Goal: Task Accomplishment & Management: Use online tool/utility

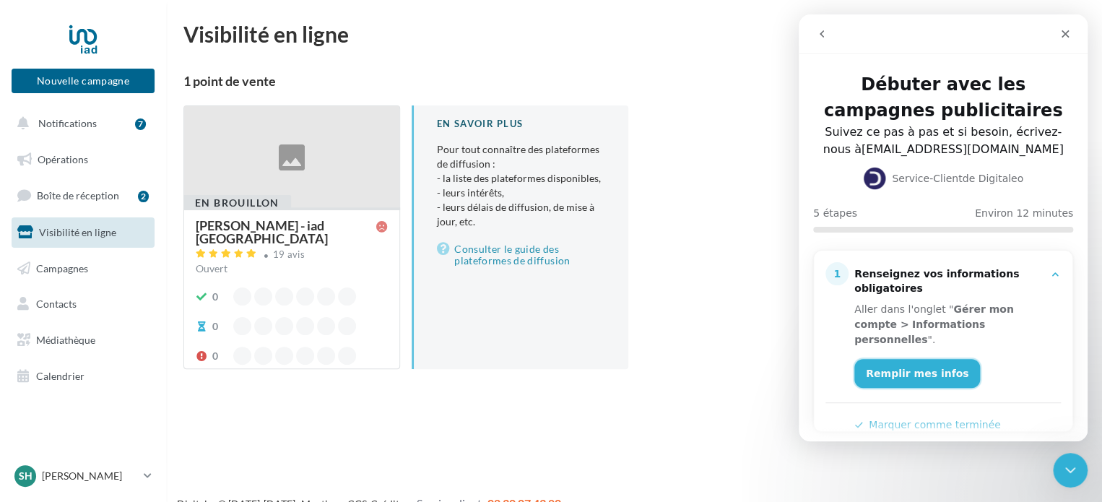
click at [907, 368] on link "Remplir mes infos" at bounding box center [917, 373] width 126 height 29
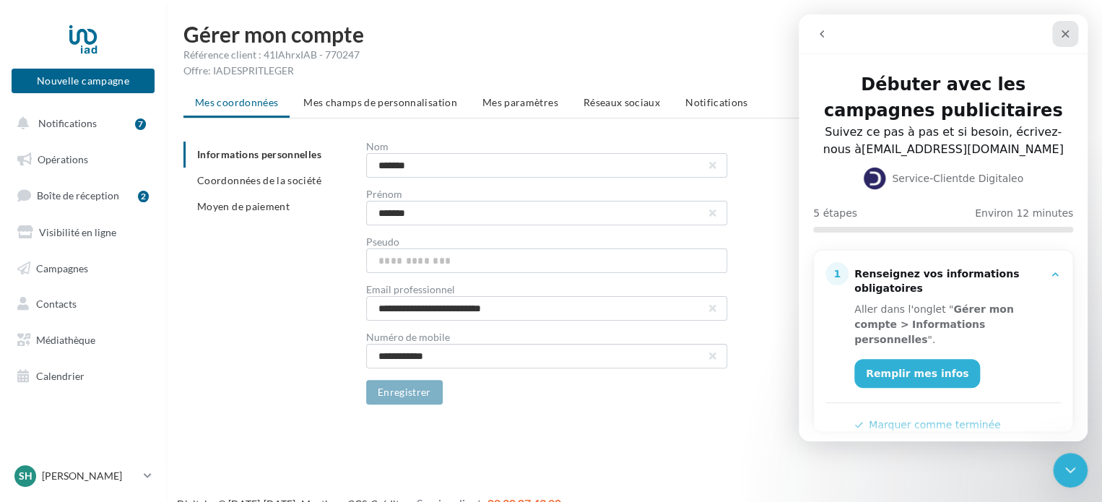
click at [1067, 28] on icon "Fermer" at bounding box center [1065, 34] width 12 height 12
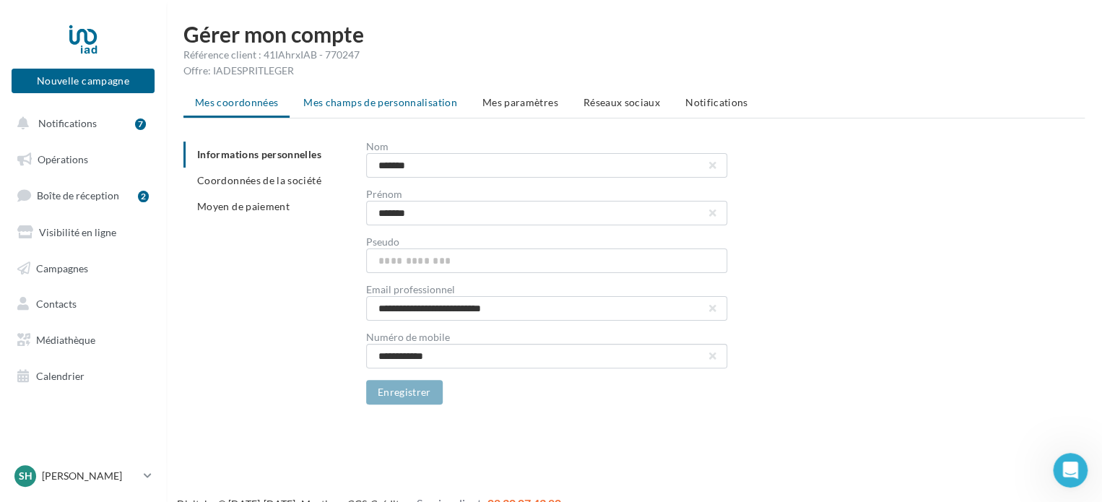
click at [386, 100] on span "Mes champs de personnalisation" at bounding box center [380, 102] width 154 height 12
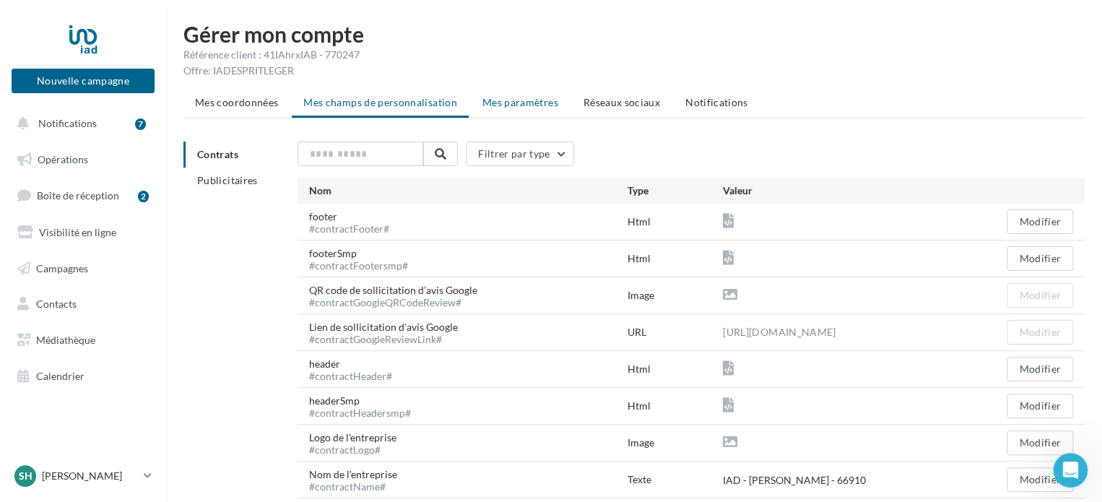
click at [517, 101] on span "Mes paramètres" at bounding box center [520, 102] width 76 height 12
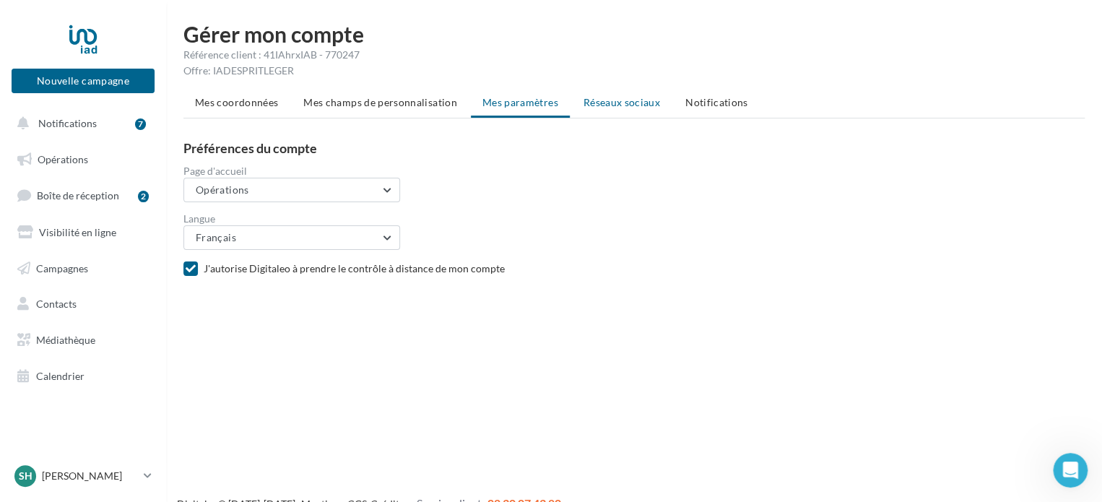
click at [604, 105] on span "Réseaux sociaux" at bounding box center [621, 102] width 77 height 12
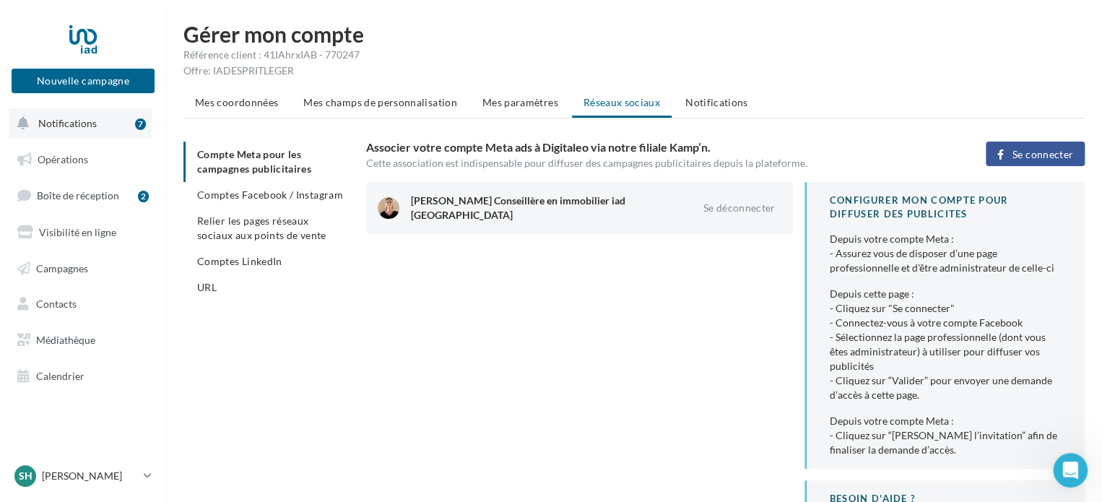
click at [95, 121] on span "Notifications" at bounding box center [67, 123] width 58 height 12
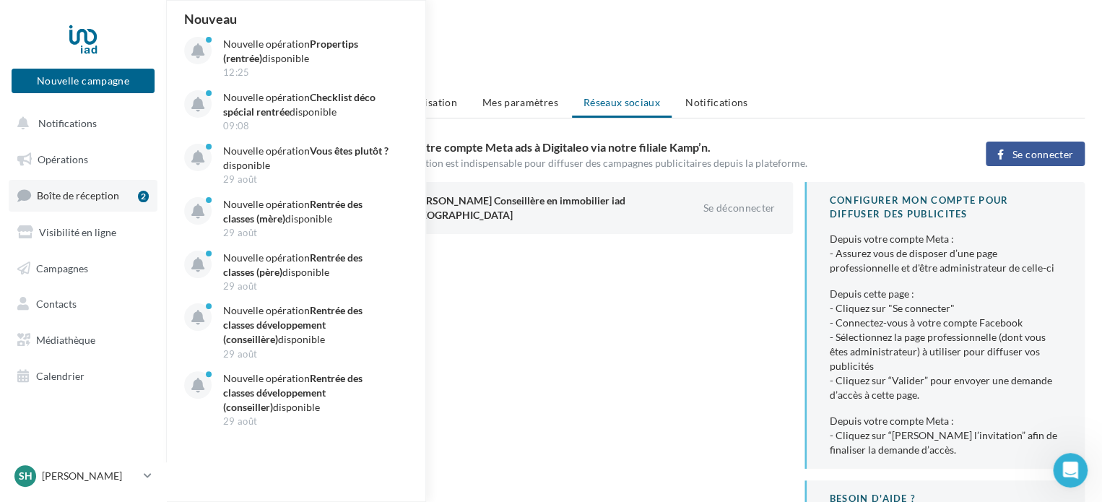
click at [82, 196] on span "Boîte de réception" at bounding box center [78, 195] width 82 height 12
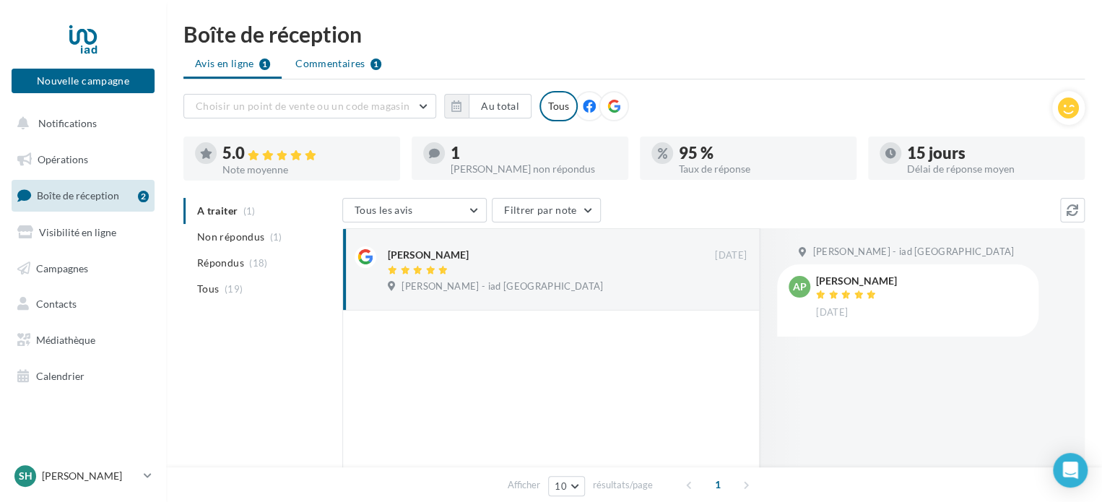
click at [333, 61] on span "Commentaires" at bounding box center [329, 63] width 69 height 14
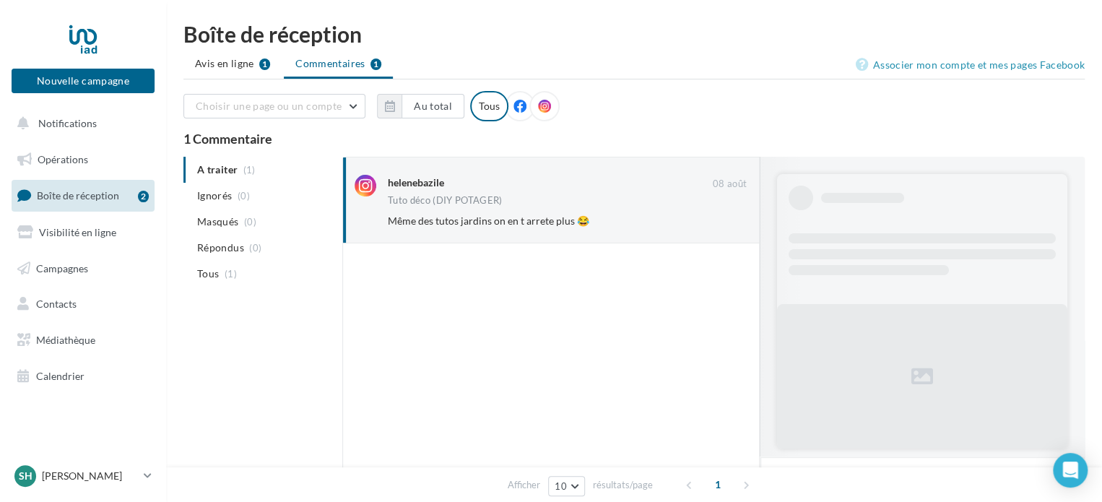
scroll to position [694, 0]
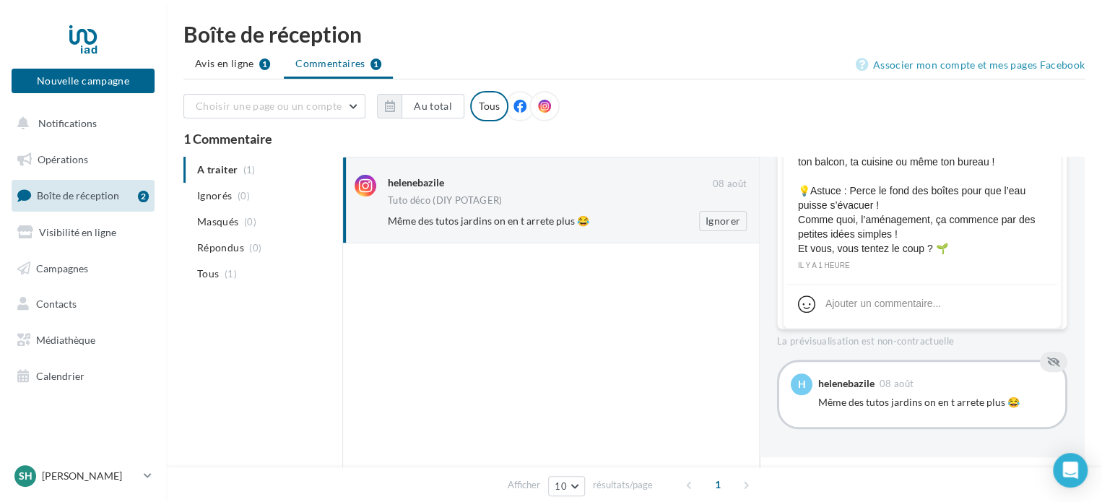
click at [445, 191] on div "helenebazile" at bounding box center [550, 184] width 325 height 18
click at [256, 170] on ul "A traiter (1) Ignorés (0) Masqués (0) Répondus (0) Tous (1)" at bounding box center [259, 222] width 153 height 130
click at [254, 192] on li "Ignorés (0)" at bounding box center [259, 196] width 153 height 26
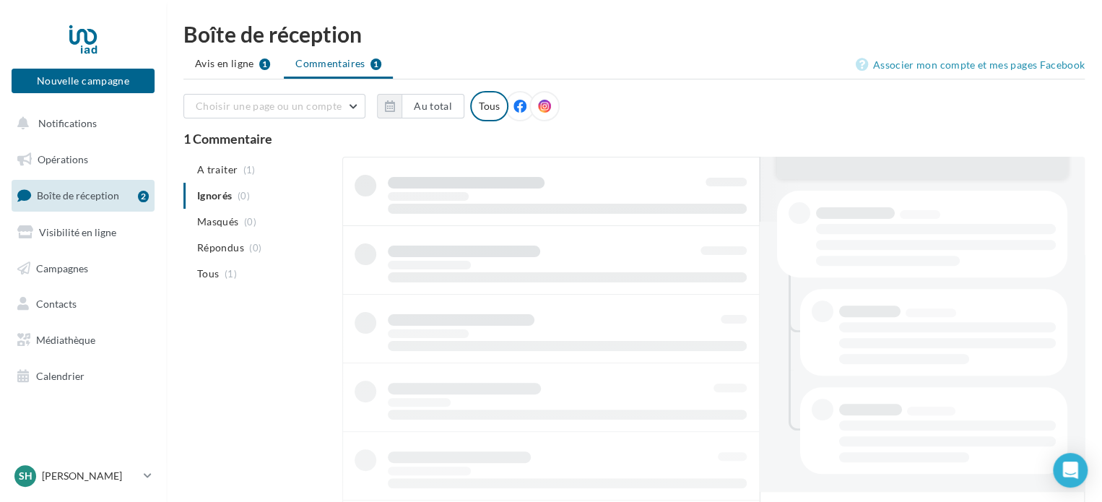
scroll to position [269, 0]
click at [254, 219] on span "(0)" at bounding box center [250, 222] width 12 height 12
click at [260, 250] on li "Répondus (0)" at bounding box center [259, 248] width 153 height 26
click at [243, 173] on span "(1)" at bounding box center [249, 170] width 12 height 12
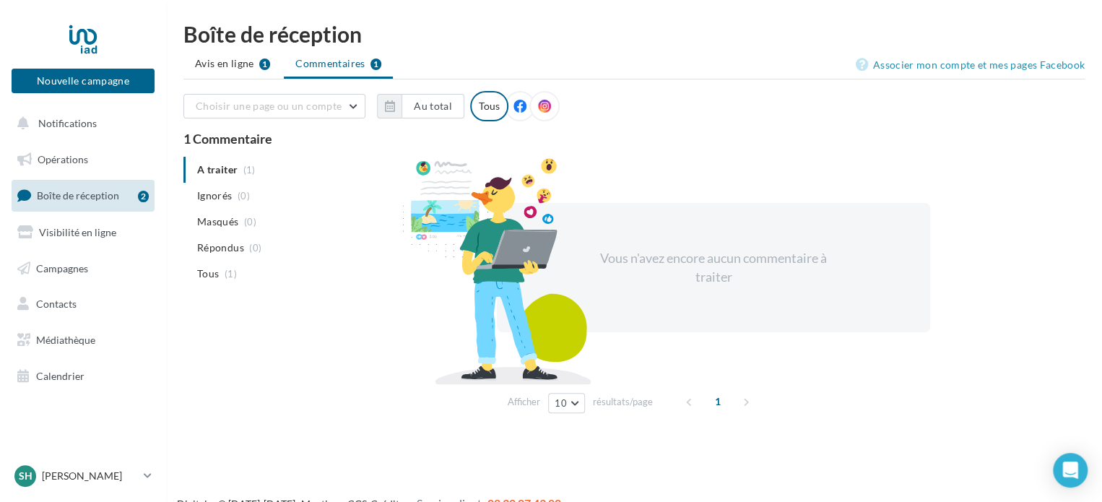
click at [107, 201] on span "Boîte de réception" at bounding box center [78, 195] width 82 height 12
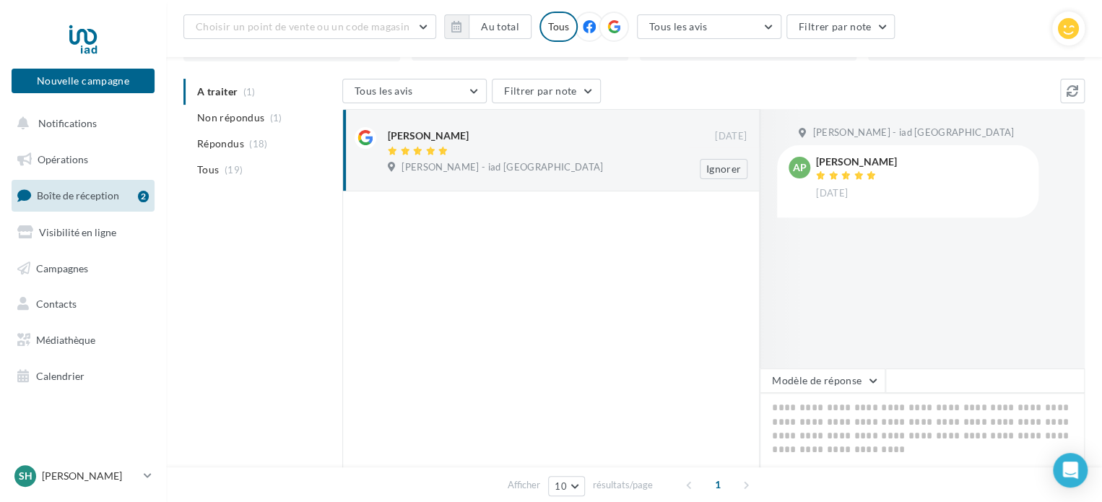
scroll to position [107, 0]
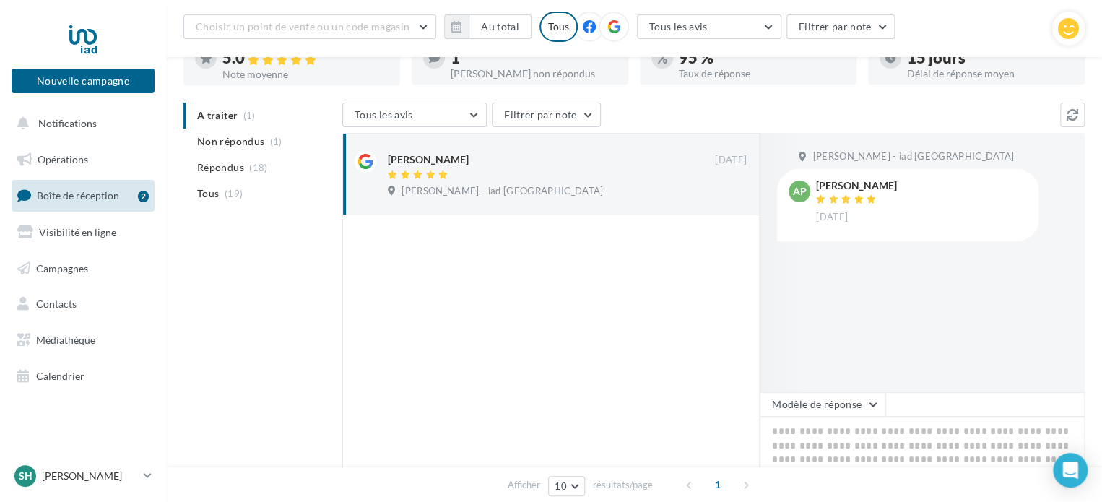
click at [867, 274] on div "[PERSON_NAME] - iad [GEOGRAPHIC_DATA] AP [PERSON_NAME] [DATE]" at bounding box center [922, 262] width 325 height 259
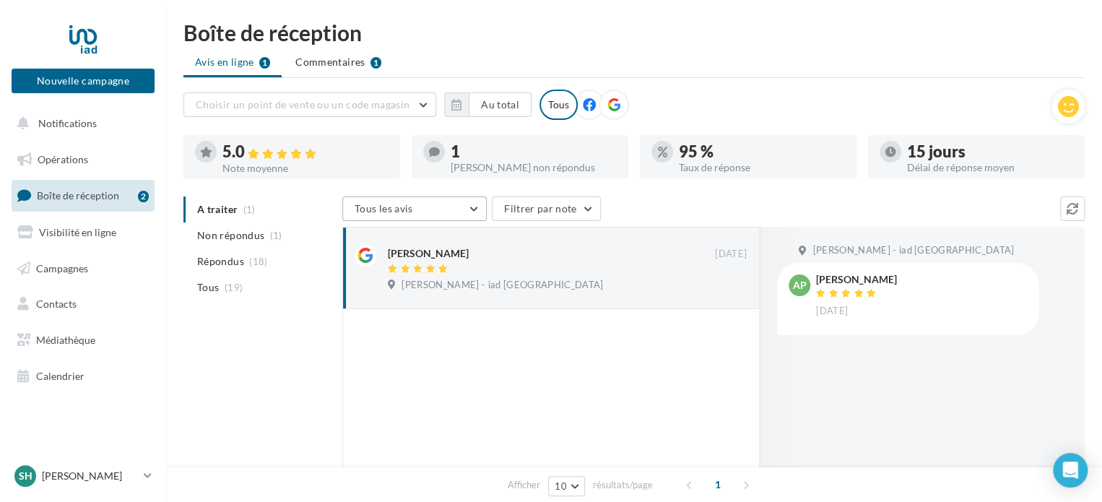
scroll to position [0, 0]
click at [336, 60] on span "Commentaires" at bounding box center [329, 63] width 69 height 14
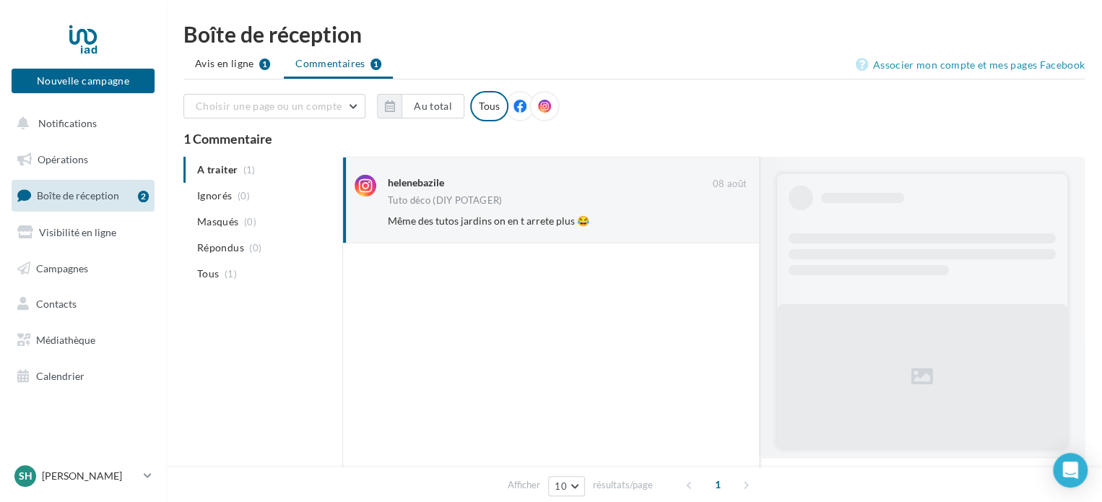
scroll to position [694, 0]
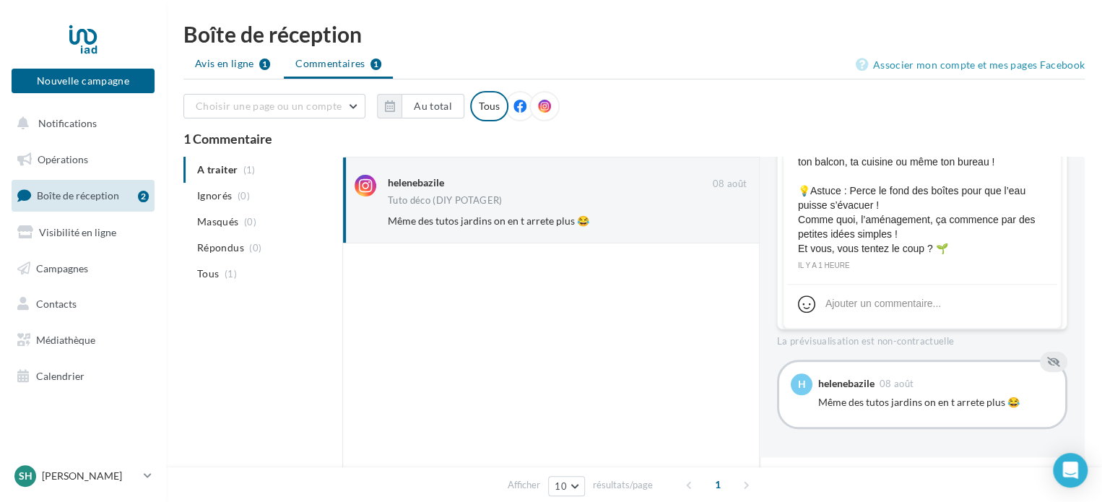
click at [217, 70] on span "Avis en ligne" at bounding box center [224, 63] width 59 height 14
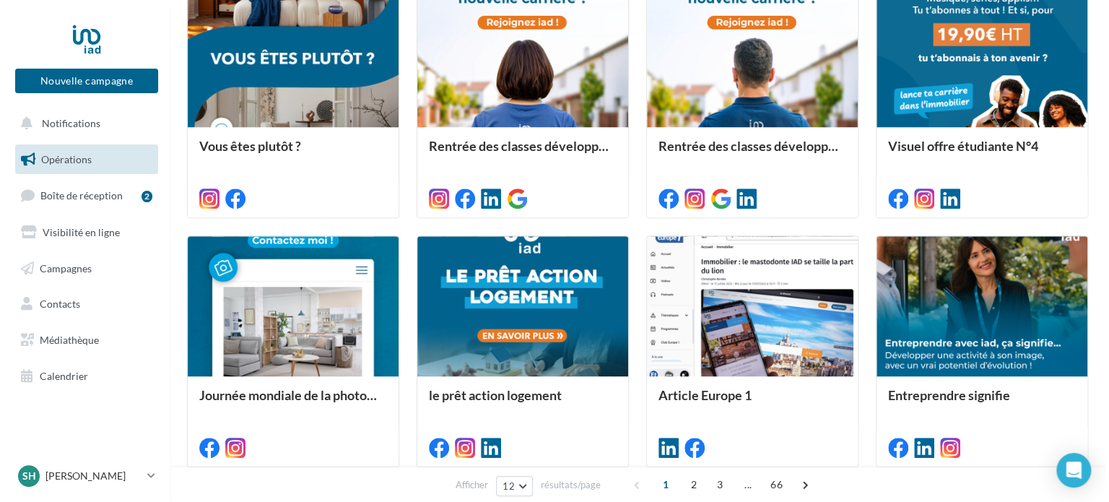
scroll to position [506, 0]
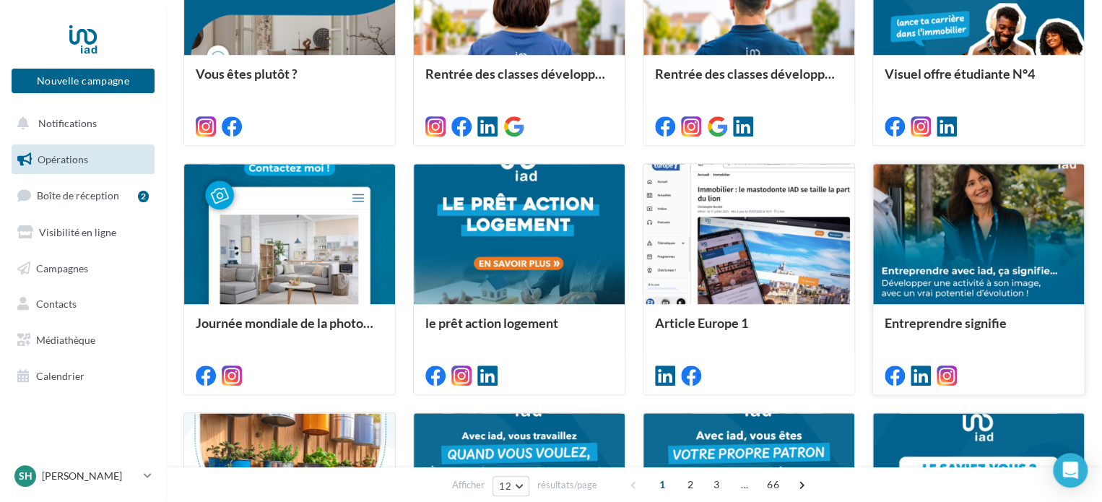
click at [995, 256] on div at bounding box center [978, 235] width 211 height 142
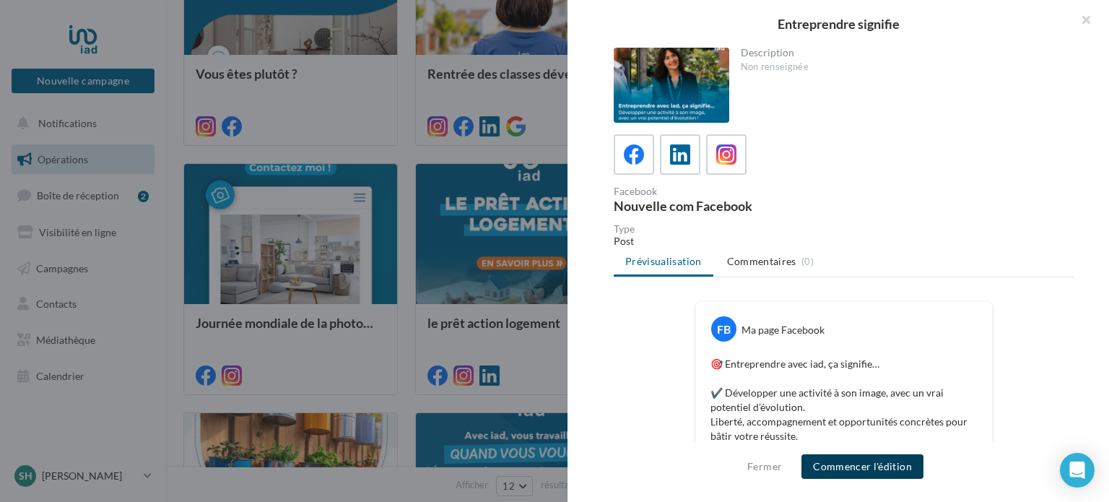
click at [861, 467] on button "Commencer l'édition" at bounding box center [863, 466] width 122 height 25
